Goal: Check status: Check status

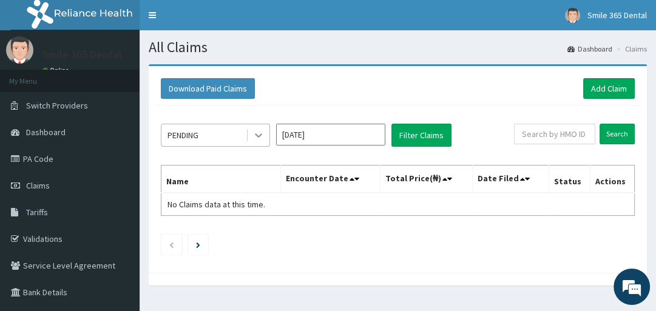
click at [264, 141] on icon at bounding box center [258, 135] width 12 height 12
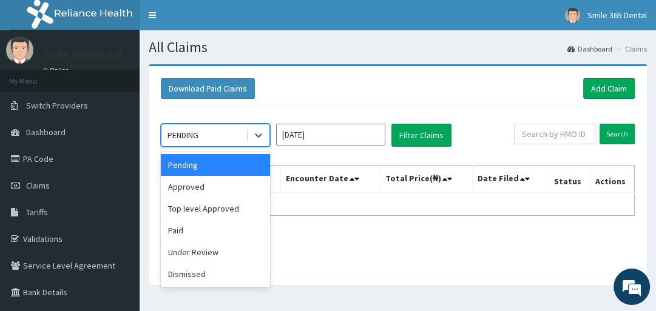
click at [226, 164] on div "Pending" at bounding box center [215, 165] width 109 height 22
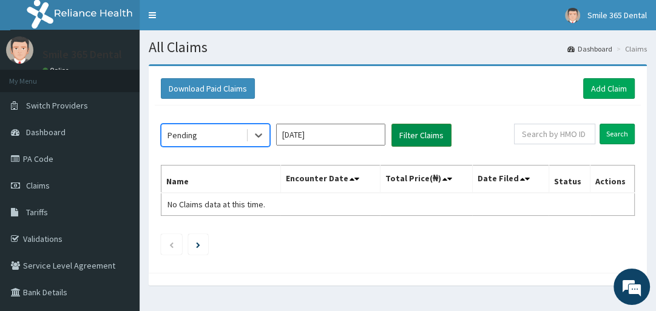
click at [402, 138] on button "Filter Claims" at bounding box center [421, 135] width 60 height 23
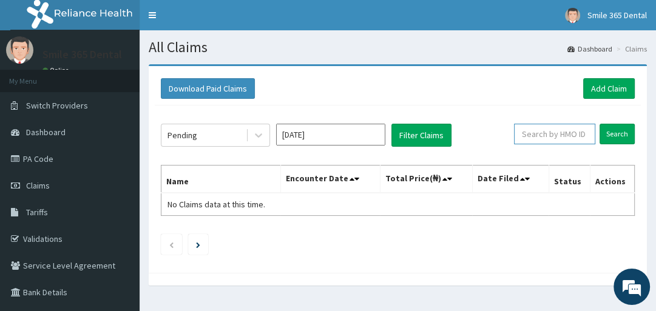
click at [555, 131] on input "text" at bounding box center [554, 134] width 81 height 21
type input "RYO/10018/A"
click at [599, 124] on input "Search" at bounding box center [616, 134] width 35 height 21
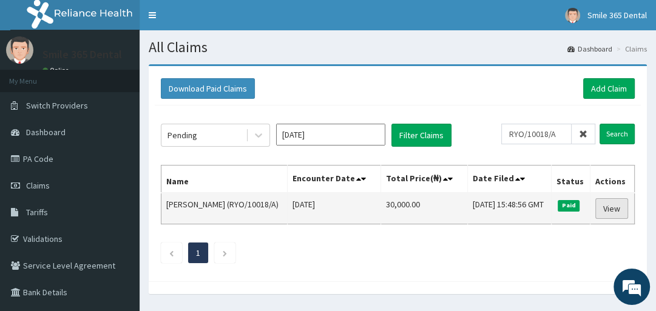
click at [612, 212] on link "View" at bounding box center [611, 208] width 33 height 21
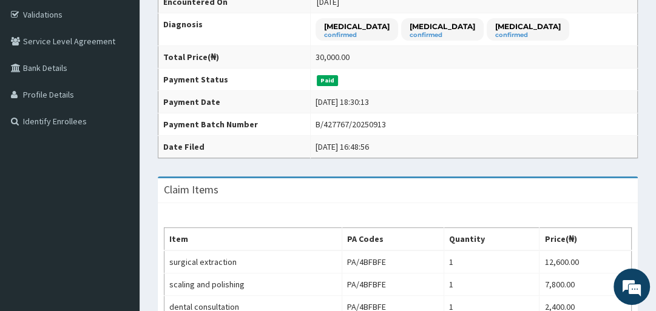
scroll to position [254, 0]
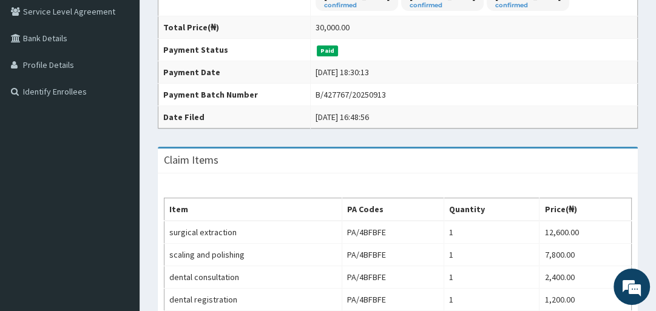
drag, startPoint x: 658, startPoint y: 89, endPoint x: 663, endPoint y: 175, distance: 86.3
click at [656, 175] on html "R EL Toggle navigation Smile 365 Dental Smile 365 Dental - smile365stardental@g…" at bounding box center [328, 201] width 656 height 911
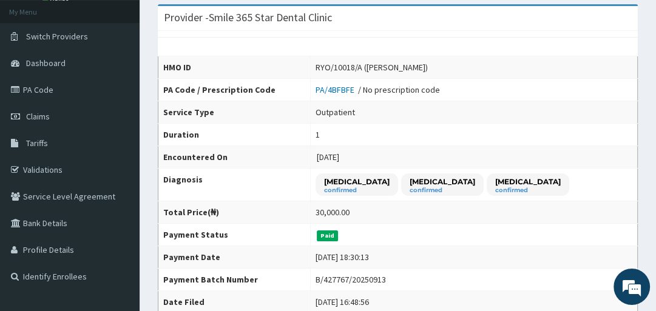
scroll to position [0, 0]
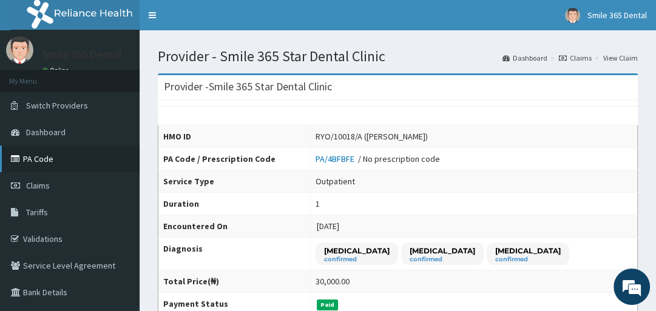
click at [53, 160] on link "PA Code" at bounding box center [70, 159] width 140 height 27
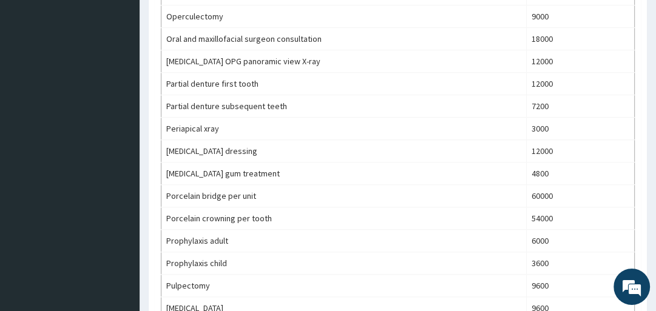
scroll to position [682, 0]
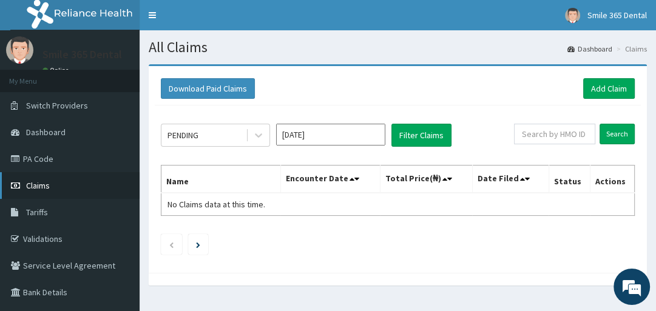
click at [37, 181] on span "Claims" at bounding box center [38, 185] width 24 height 11
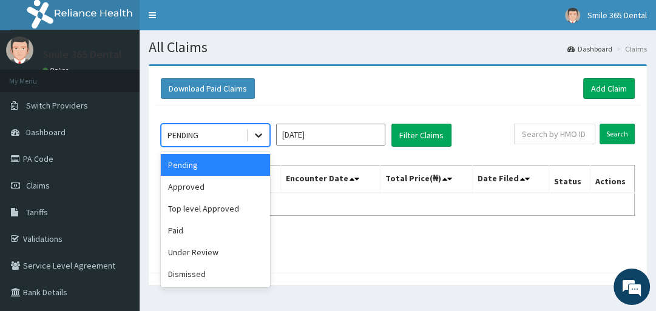
click at [252, 135] on icon at bounding box center [258, 135] width 12 height 12
click at [191, 188] on div "Approved" at bounding box center [215, 187] width 109 height 22
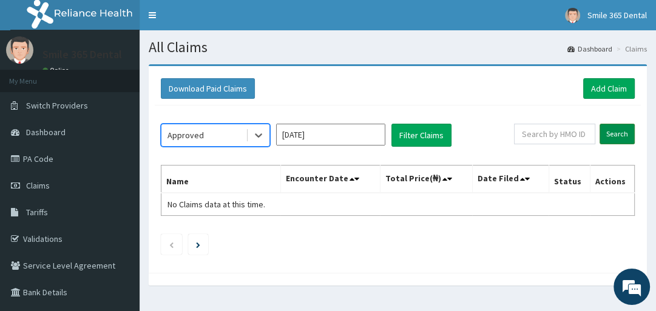
click at [614, 129] on input "Search" at bounding box center [616, 134] width 35 height 21
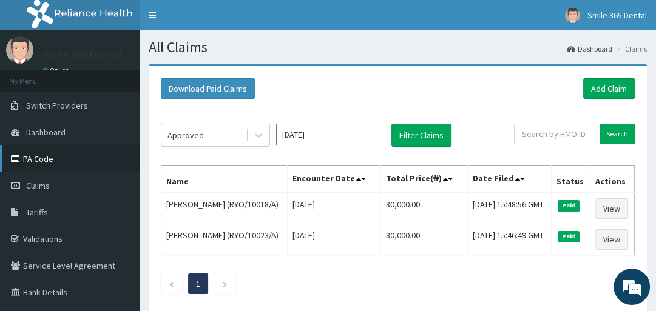
click at [44, 161] on link "PA Code" at bounding box center [70, 159] width 140 height 27
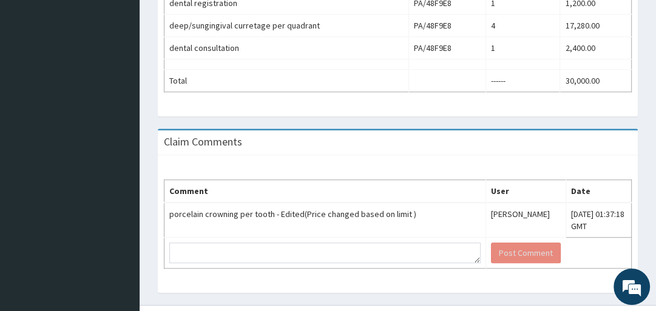
scroll to position [550, 0]
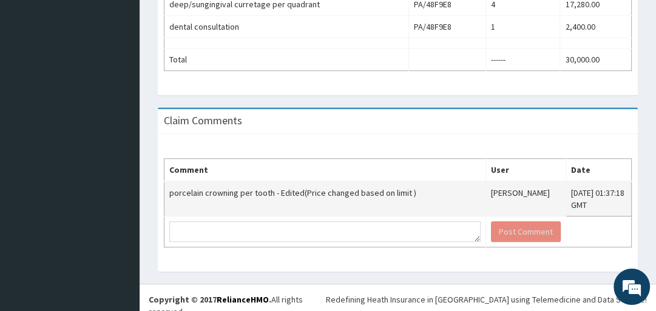
drag, startPoint x: 660, startPoint y: 78, endPoint x: 521, endPoint y: 209, distance: 191.4
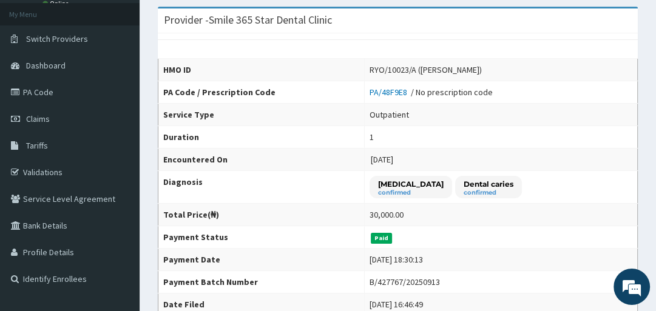
scroll to position [66, 0]
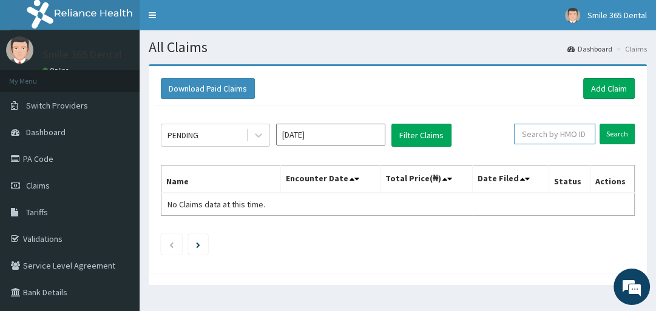
click at [576, 138] on input "text" at bounding box center [554, 134] width 81 height 21
paste input "[GEOGRAPHIC_DATA]"
type input "[GEOGRAPHIC_DATA]"
click at [577, 138] on span at bounding box center [584, 134] width 24 height 21
click at [572, 138] on input "[GEOGRAPHIC_DATA]" at bounding box center [536, 134] width 70 height 21
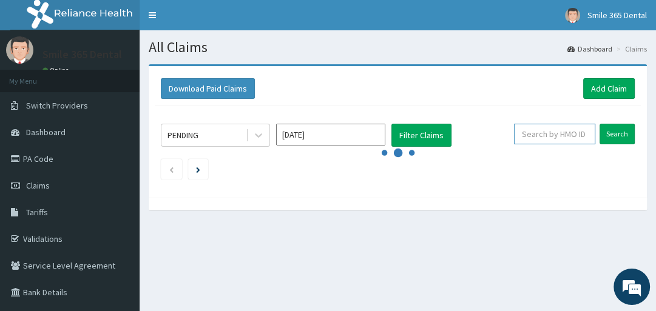
click at [576, 138] on input "text" at bounding box center [554, 134] width 81 height 21
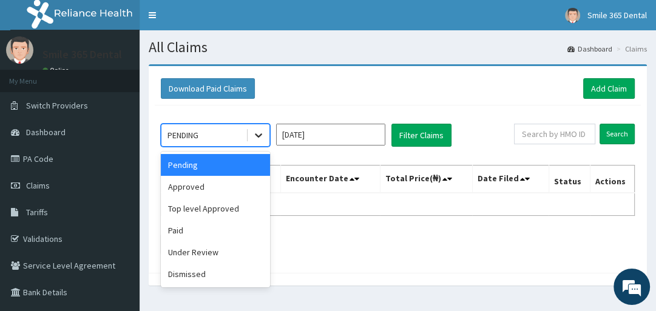
click at [254, 129] on icon at bounding box center [258, 135] width 12 height 12
click at [260, 182] on div "Approved" at bounding box center [215, 187] width 109 height 22
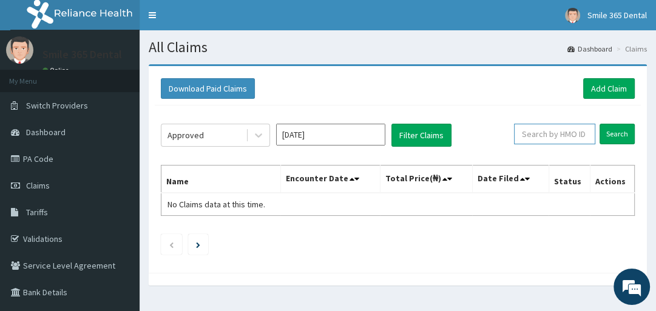
click at [552, 133] on input "text" at bounding box center [554, 134] width 81 height 21
paste input "[GEOGRAPHIC_DATA]"
type input "B"
paste input "RYO/10018/A"
type input "RYO/10018/A"
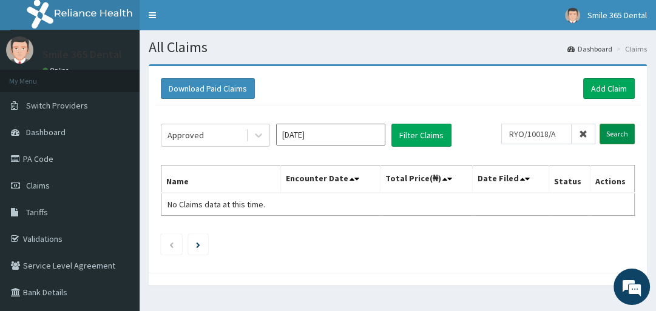
click at [626, 130] on input "Search" at bounding box center [616, 134] width 35 height 21
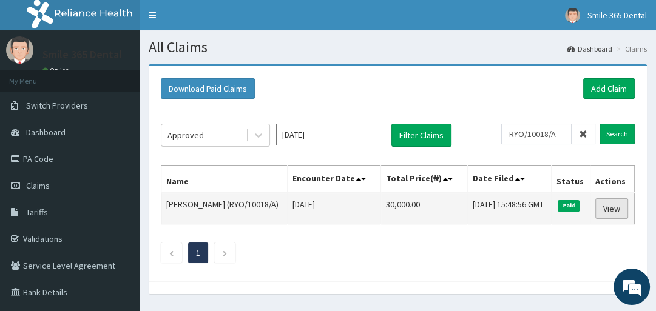
click at [621, 210] on link "View" at bounding box center [611, 208] width 33 height 21
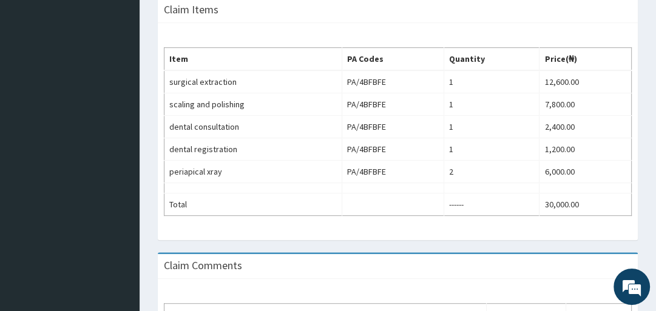
scroll to position [408, 0]
